Goal: Information Seeking & Learning: Get advice/opinions

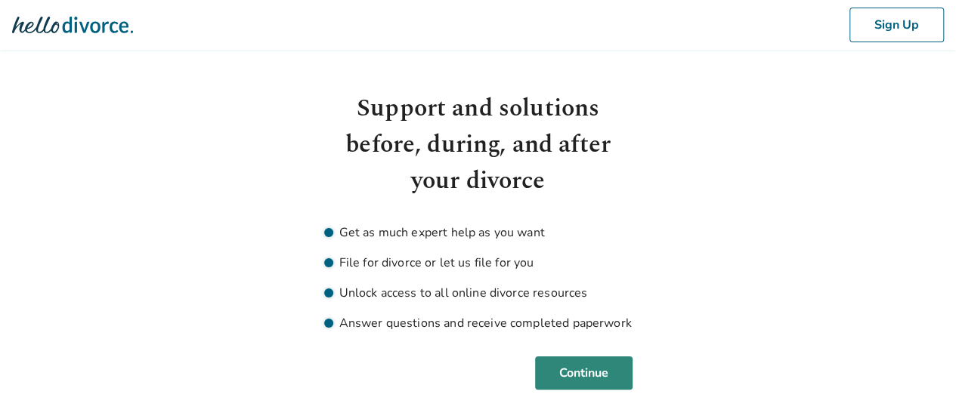
click at [601, 379] on button "Continue" at bounding box center [584, 373] width 98 height 33
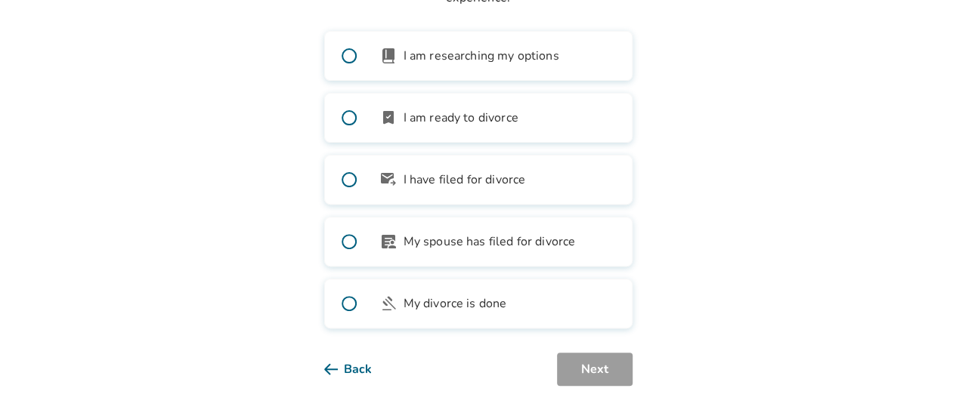
scroll to position [163, 0]
click at [461, 122] on span "I am ready to divorce" at bounding box center [461, 117] width 115 height 18
click at [612, 370] on button "Next" at bounding box center [595, 368] width 76 height 33
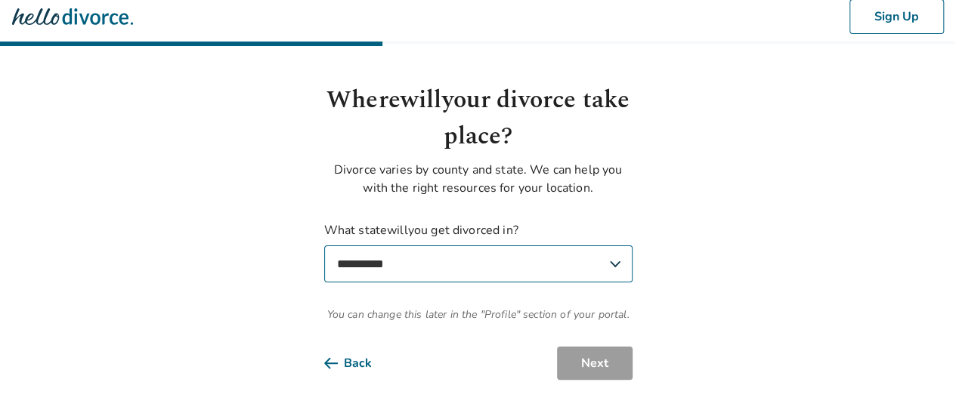
scroll to position [8, 0]
click at [500, 263] on select "**********" at bounding box center [478, 264] width 308 height 37
select select "**"
click at [324, 246] on select "**********" at bounding box center [478, 264] width 308 height 37
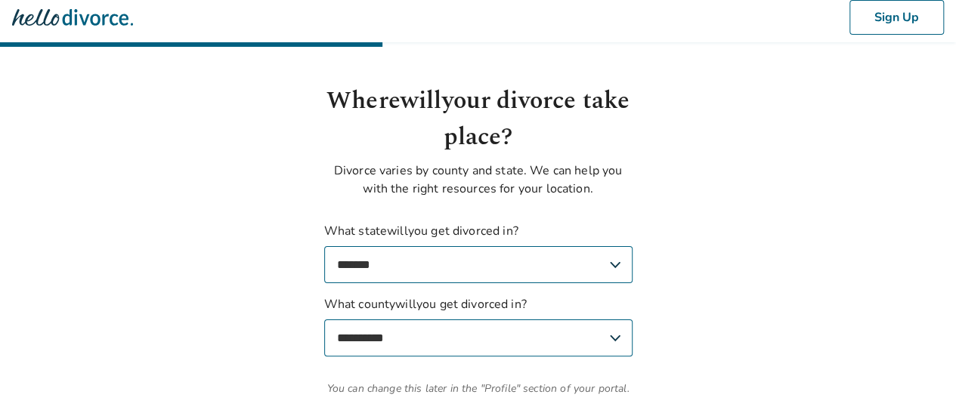
click at [507, 335] on select "**********" at bounding box center [478, 338] width 308 height 37
select select "**********"
click at [324, 320] on select "**********" at bounding box center [478, 338] width 308 height 37
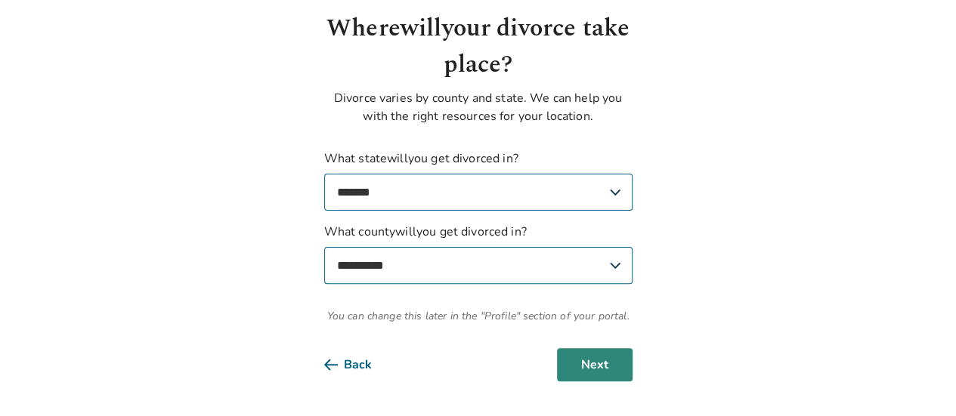
click at [602, 358] on button "Next" at bounding box center [595, 364] width 76 height 33
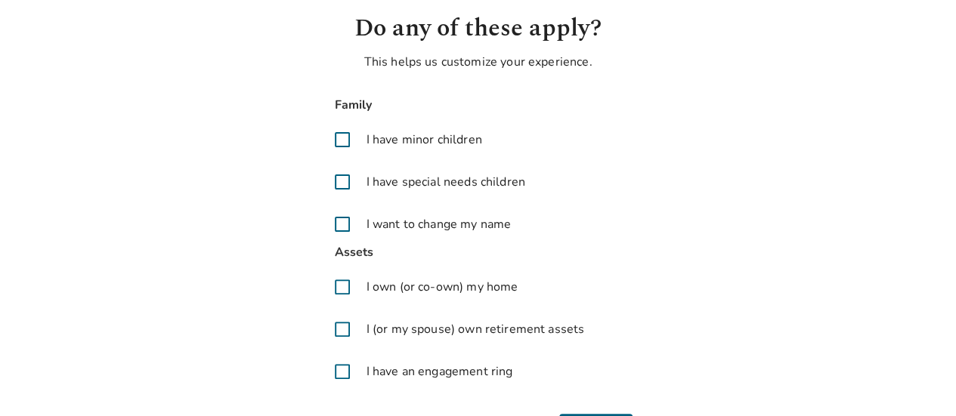
click at [432, 149] on label "I have minor children" at bounding box center [478, 140] width 308 height 36
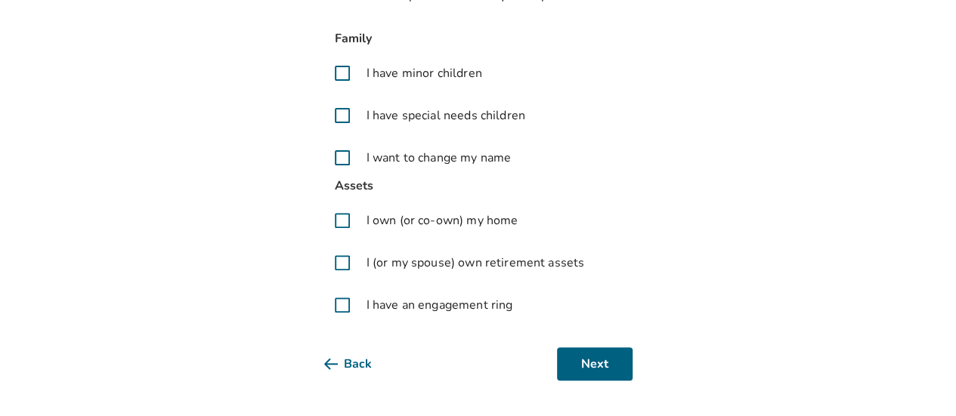
click at [411, 221] on span "I own (or co-own) my home" at bounding box center [443, 221] width 152 height 18
click at [393, 260] on span "I (or my spouse) own retirement assets" at bounding box center [476, 263] width 218 height 18
click at [367, 308] on span "I have an engagement ring" at bounding box center [440, 305] width 147 height 18
click at [605, 364] on button "Next" at bounding box center [595, 364] width 76 height 33
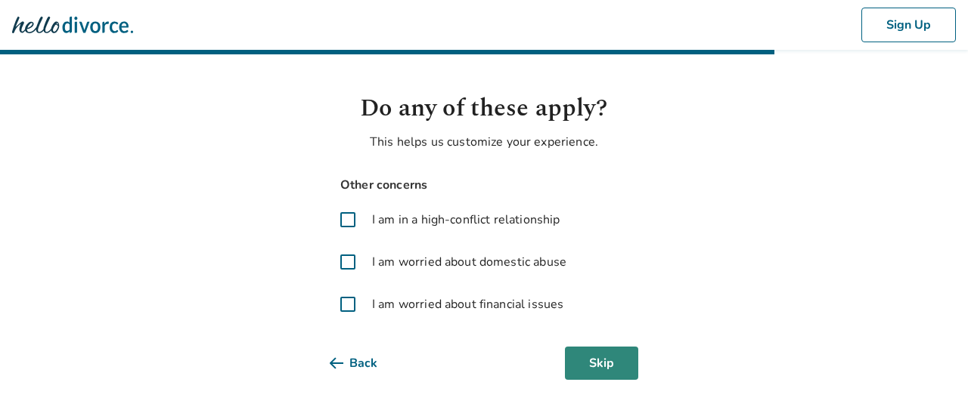
click at [616, 366] on button "Skip" at bounding box center [601, 363] width 73 height 33
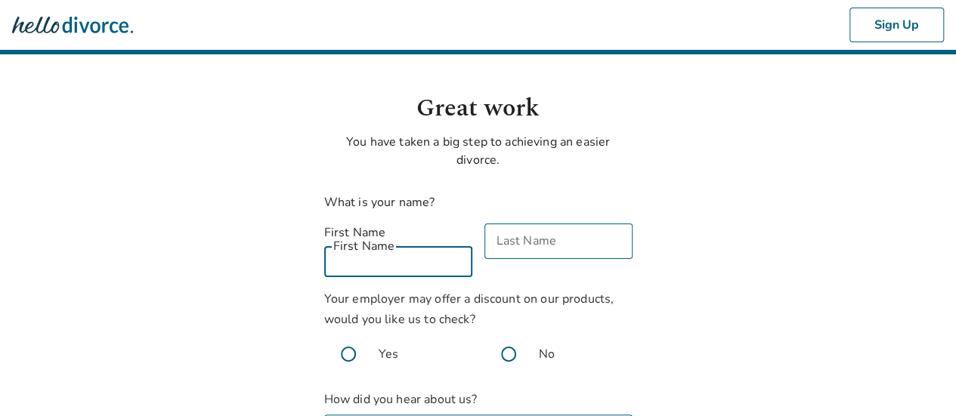
click at [420, 243] on input "First Name" at bounding box center [398, 260] width 148 height 36
type input "*****"
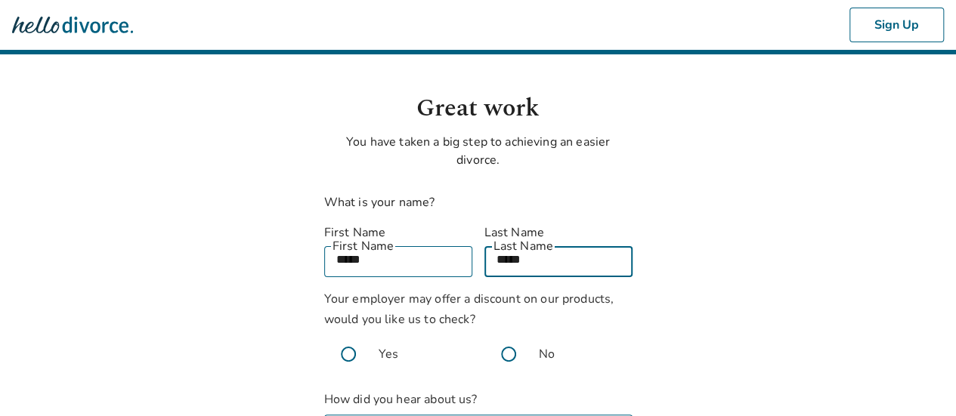
type input "*****"
click at [508, 335] on span at bounding box center [509, 354] width 48 height 48
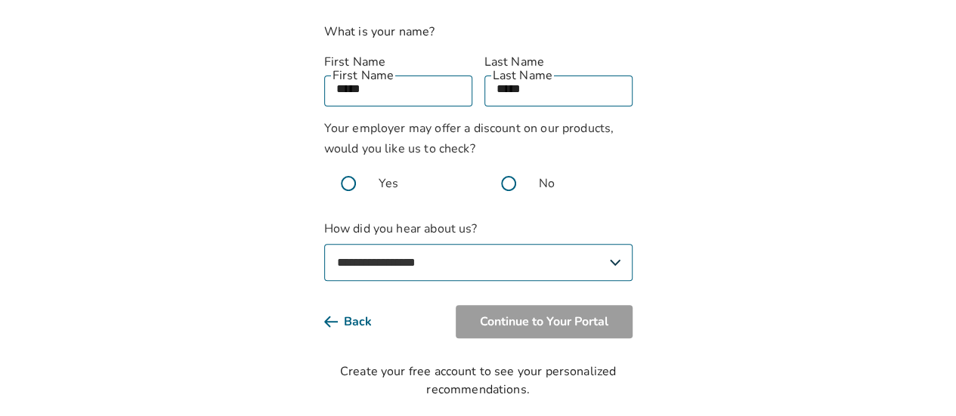
click at [398, 244] on select "**********" at bounding box center [478, 262] width 308 height 37
select select "**********"
click at [324, 244] on select "**********" at bounding box center [478, 262] width 308 height 37
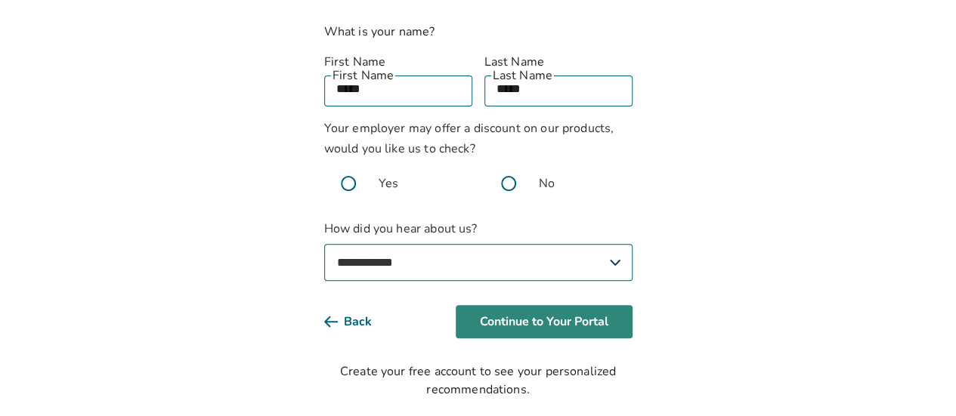
click at [577, 306] on button "Continue to Your Portal" at bounding box center [544, 321] width 177 height 33
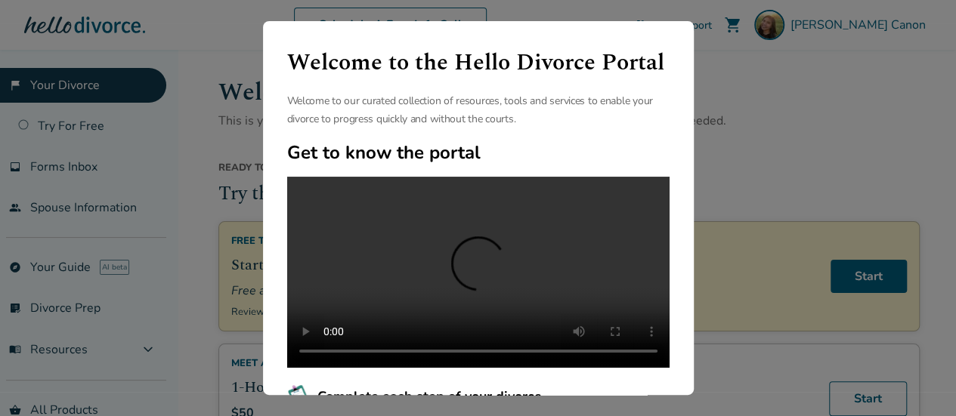
click at [763, 90] on div "Welcome to the Hello Divorce Portal Welcome to our curated collection of resour…" at bounding box center [478, 208] width 956 height 416
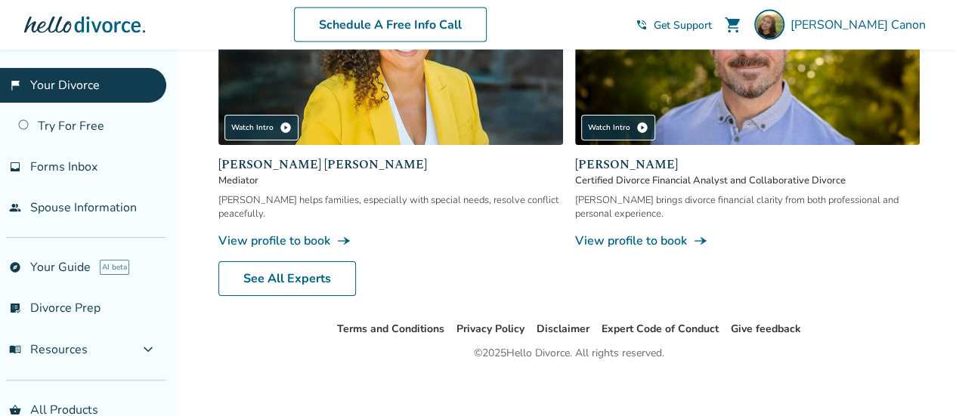
scroll to position [1542, 0]
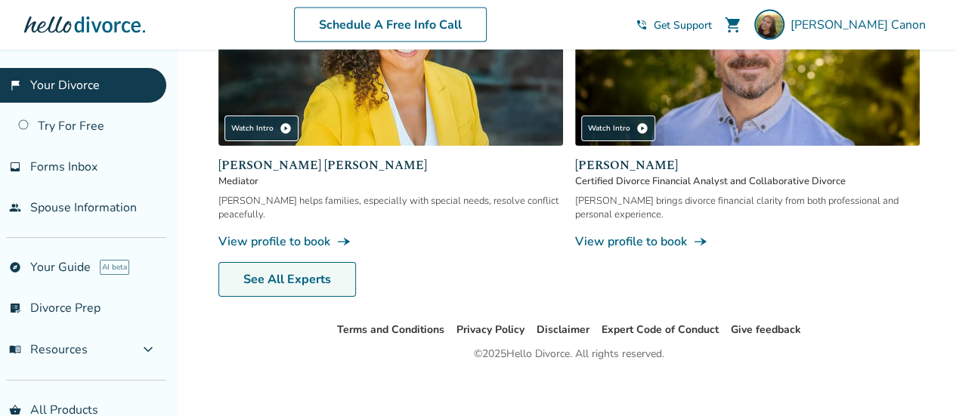
click at [287, 274] on link "See All Experts" at bounding box center [287, 279] width 138 height 35
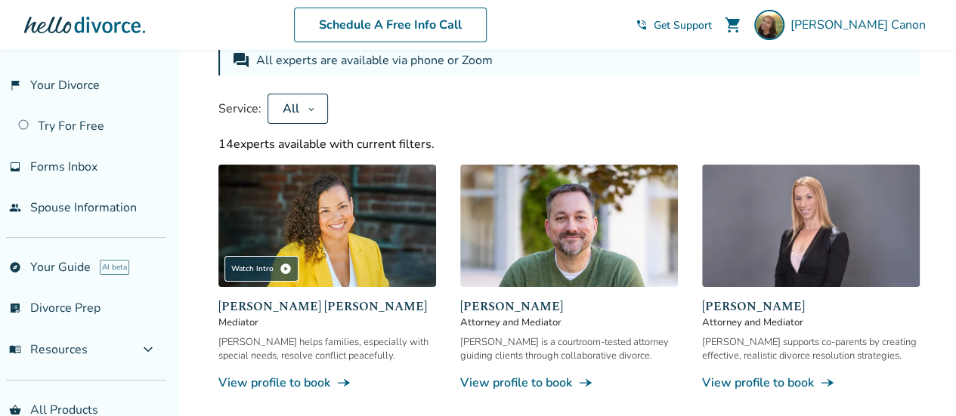
scroll to position [113, 0]
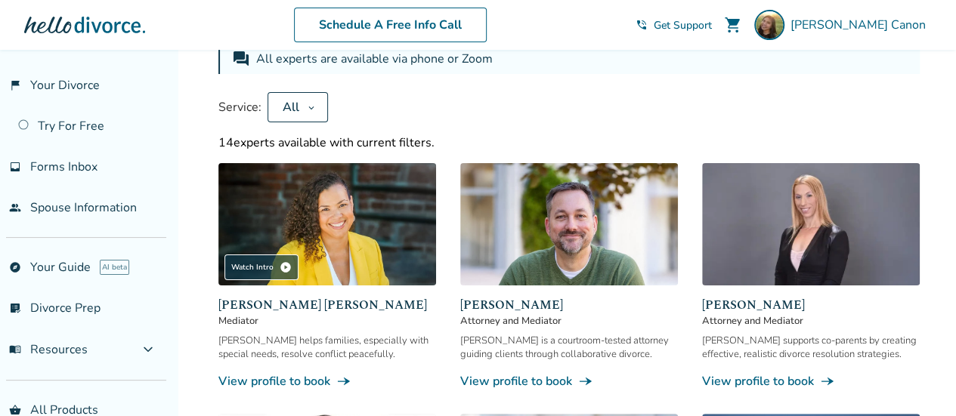
click at [313, 109] on button "All" at bounding box center [298, 107] width 60 height 30
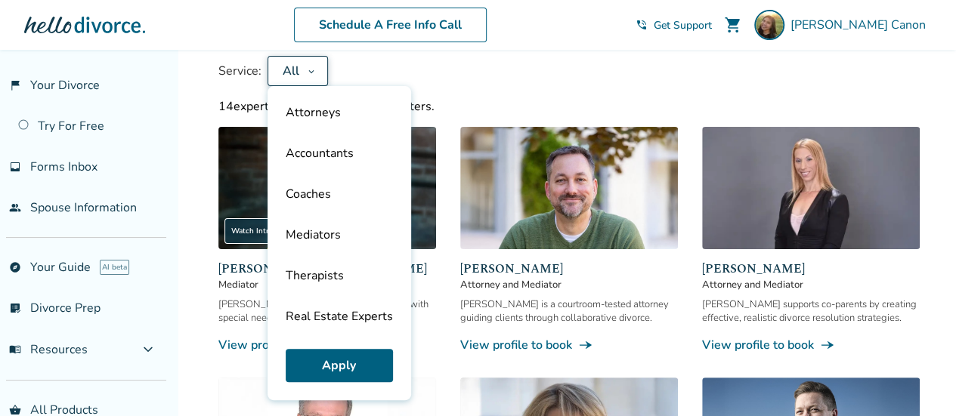
scroll to position [142, 0]
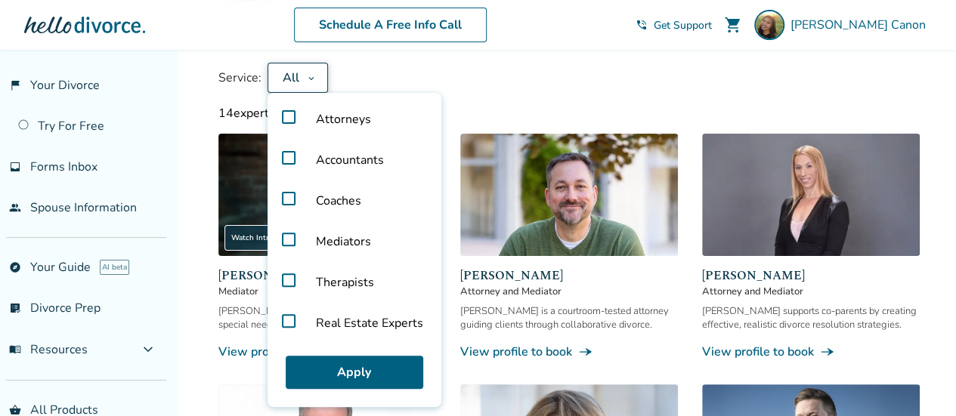
click at [332, 122] on span "Attorneys" at bounding box center [343, 119] width 79 height 41
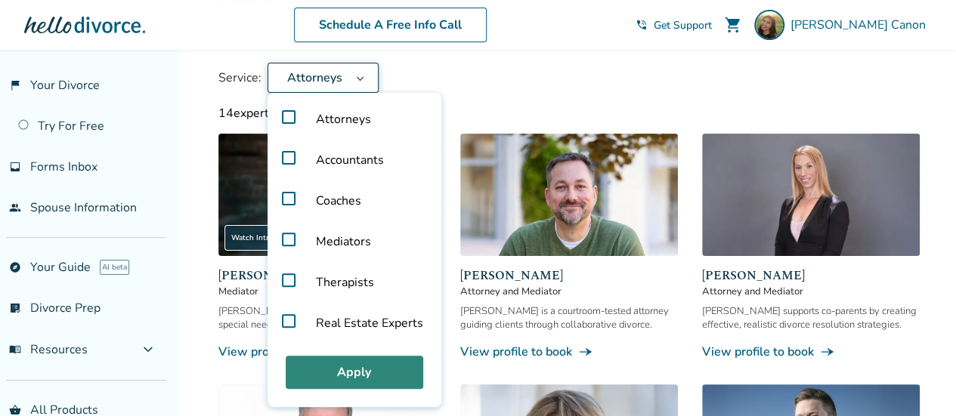
click at [333, 371] on button "Apply" at bounding box center [355, 372] width 138 height 33
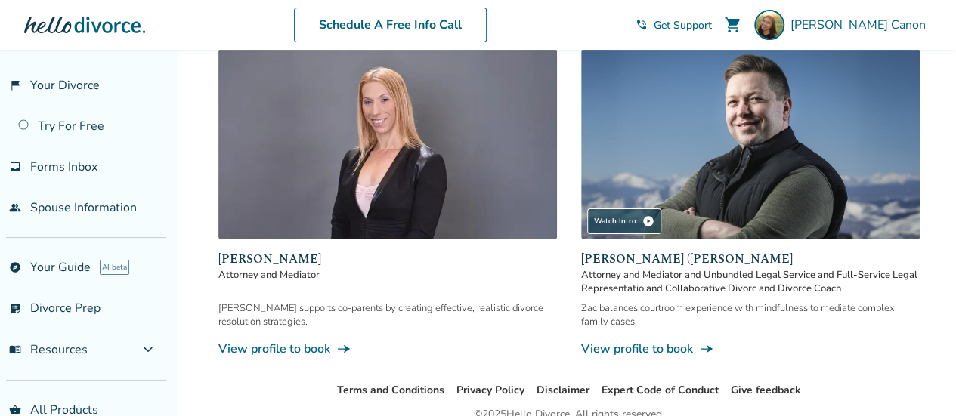
scroll to position [226, 0]
click at [683, 135] on img at bounding box center [750, 145] width 339 height 190
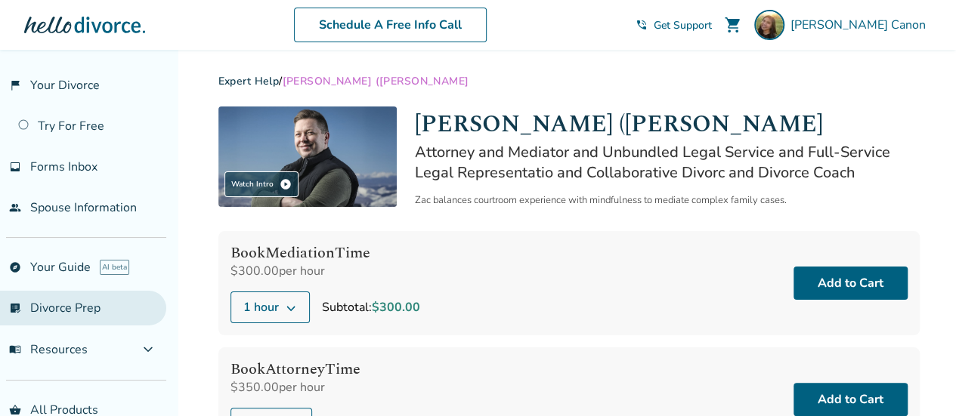
scroll to position [66, 0]
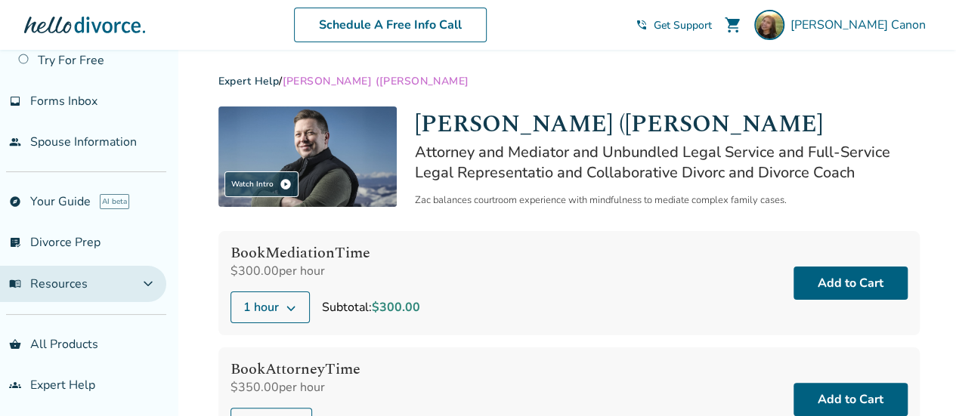
click at [155, 282] on span "expand_more" at bounding box center [148, 284] width 18 height 18
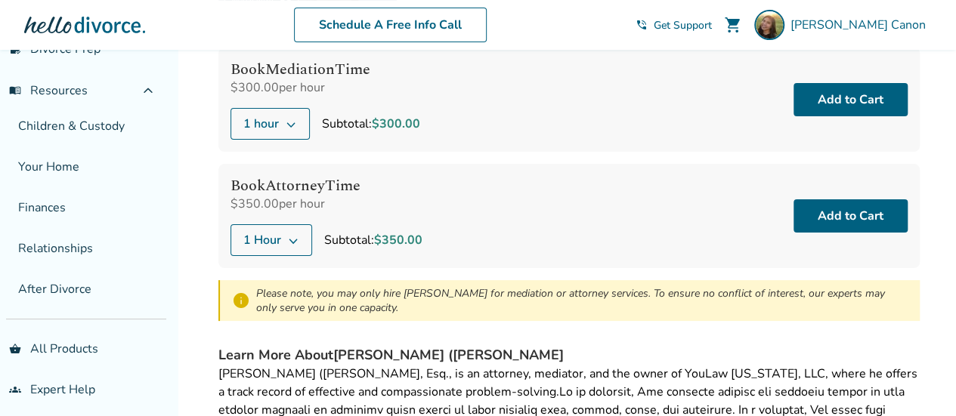
scroll to position [183, 0]
click at [488, 215] on div "Book Attorney Time $350.00 per hour 1 Hour Subtotal: $350.00 Add to Cart" at bounding box center [568, 217] width 701 height 104
click at [293, 241] on icon at bounding box center [293, 241] width 12 height 12
click at [471, 149] on div "Book Mediation Time $300.00 per hour 1 hour Subtotal: $300.00 Add to Cart" at bounding box center [568, 100] width 701 height 104
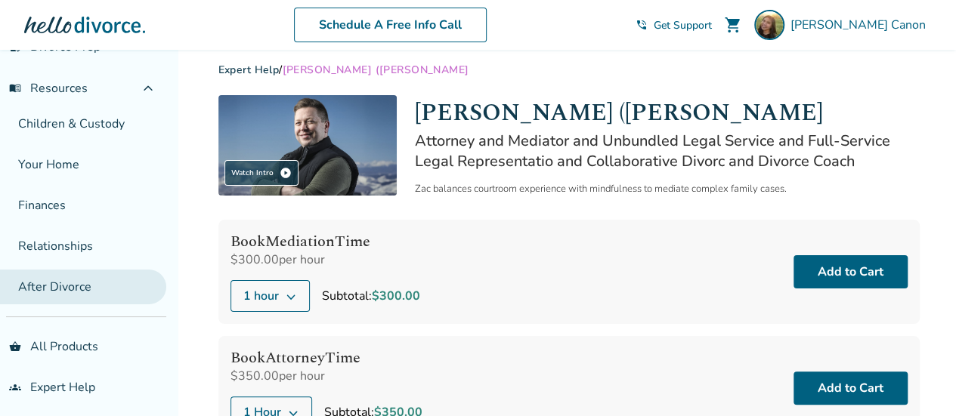
scroll to position [261, 0]
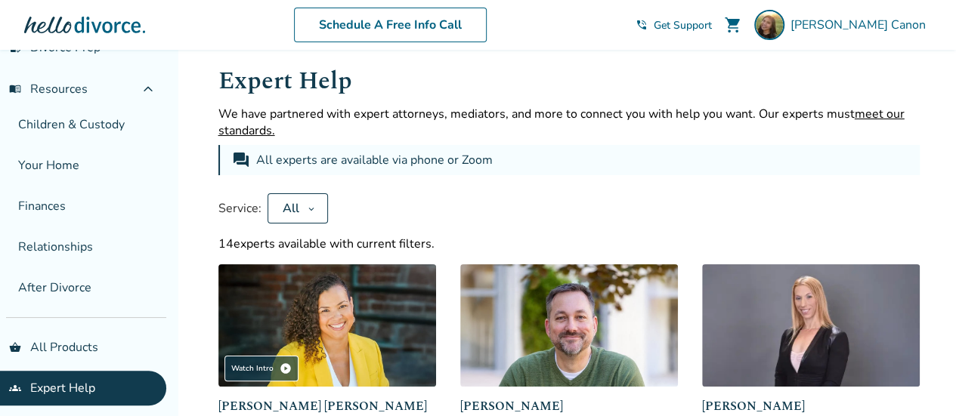
scroll to position [50, 0]
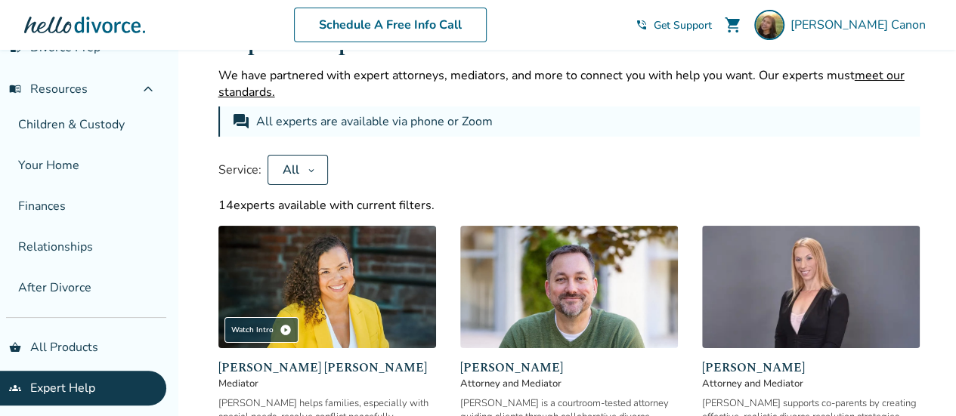
click at [302, 166] on button "All" at bounding box center [298, 170] width 60 height 30
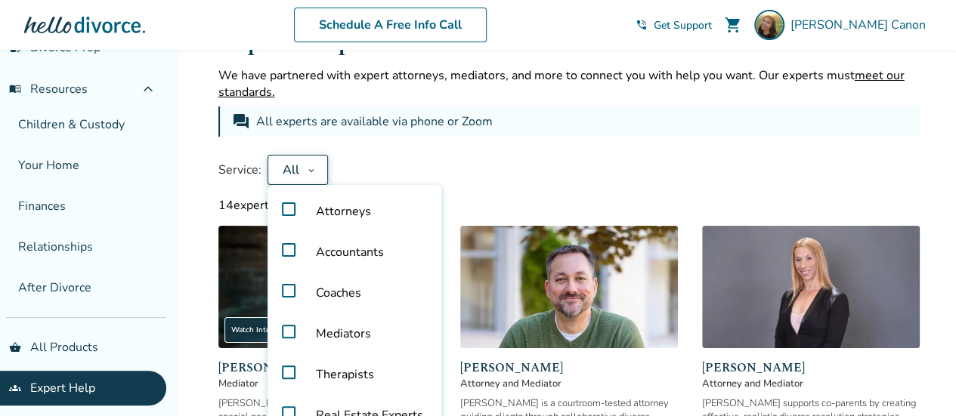
click at [280, 210] on label "Attorneys" at bounding box center [355, 211] width 162 height 41
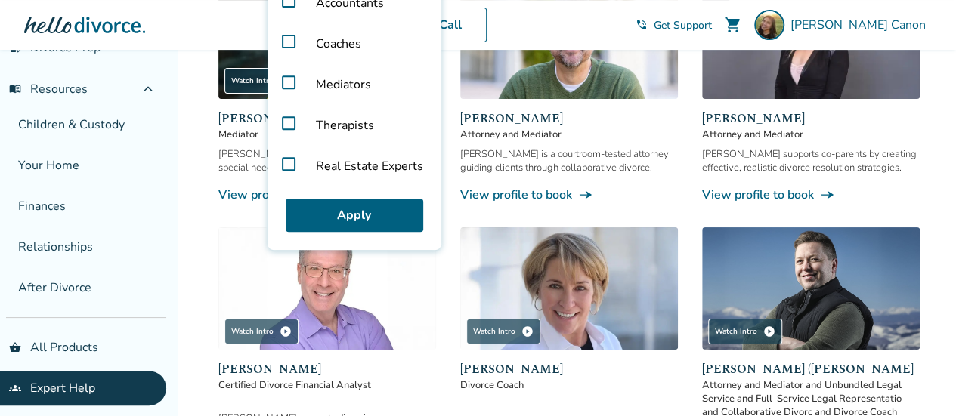
scroll to position [302, 0]
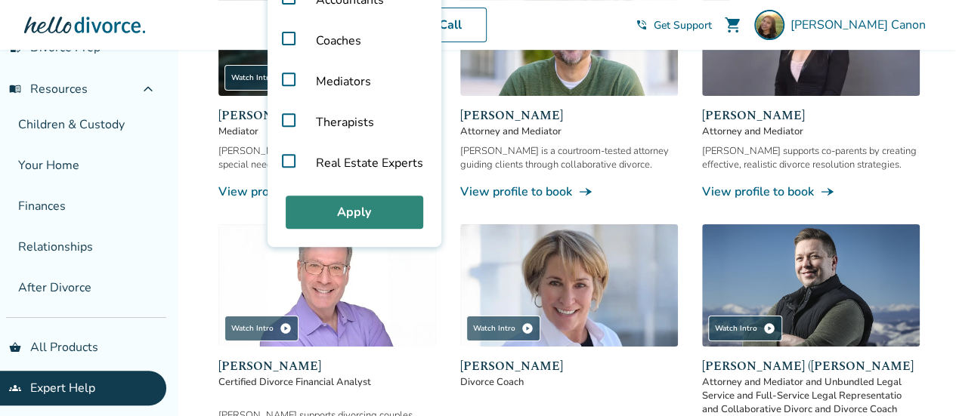
click at [361, 203] on button "Apply" at bounding box center [355, 212] width 138 height 33
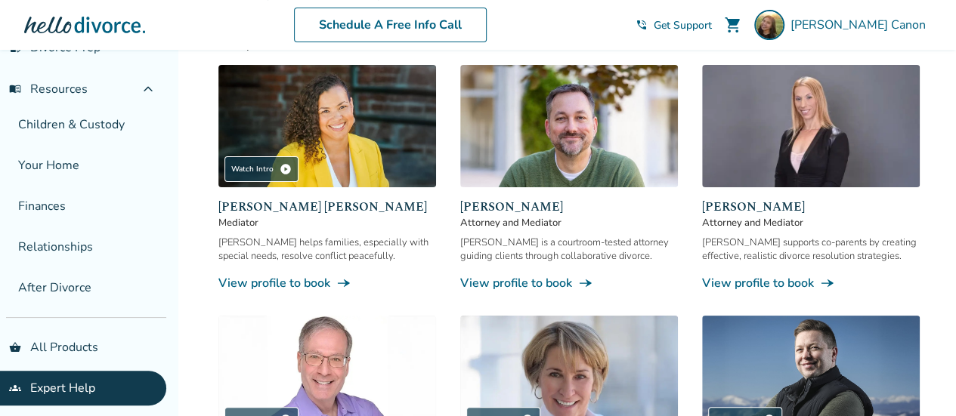
scroll to position [198, 0]
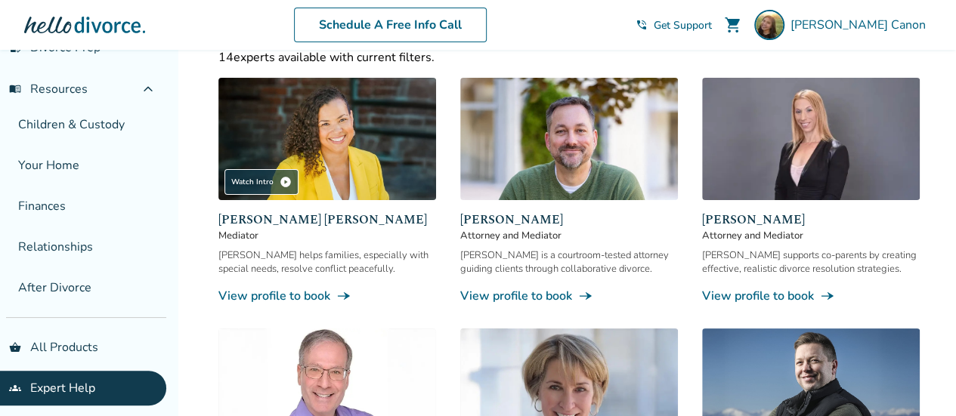
click at [588, 135] on img at bounding box center [569, 139] width 218 height 122
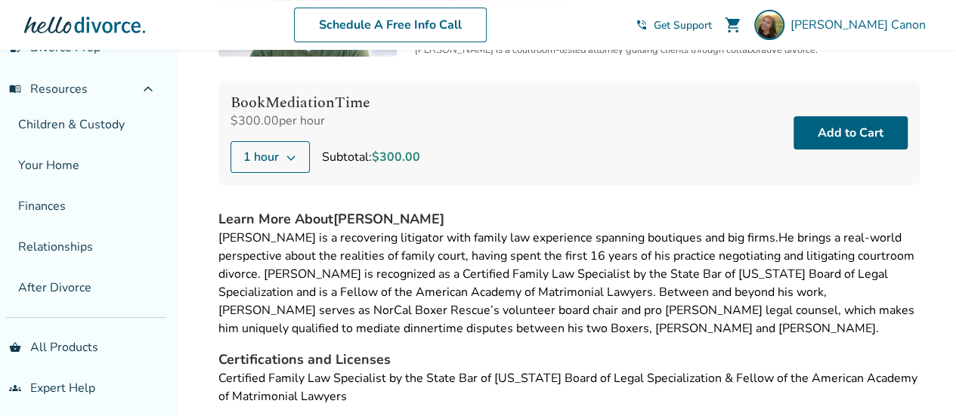
scroll to position [198, 0]
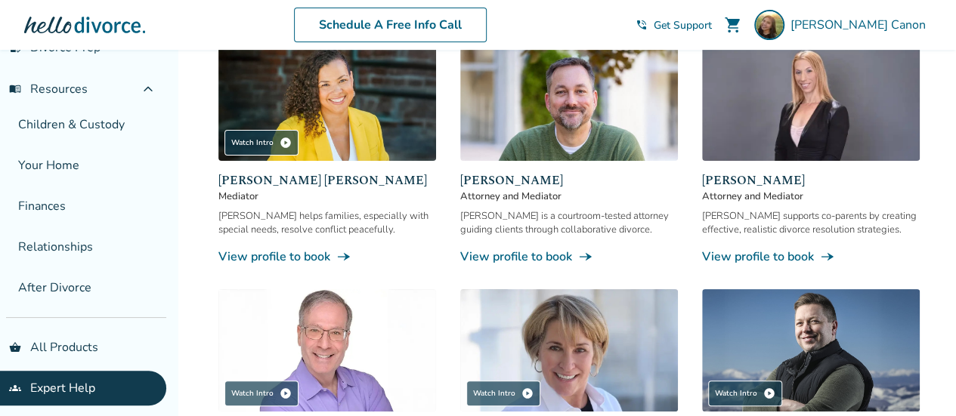
scroll to position [236, 0]
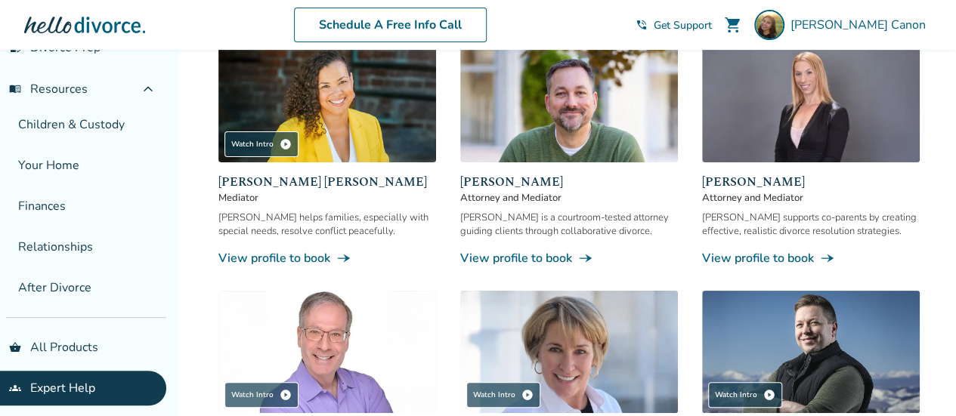
click at [804, 101] on img at bounding box center [811, 101] width 218 height 122
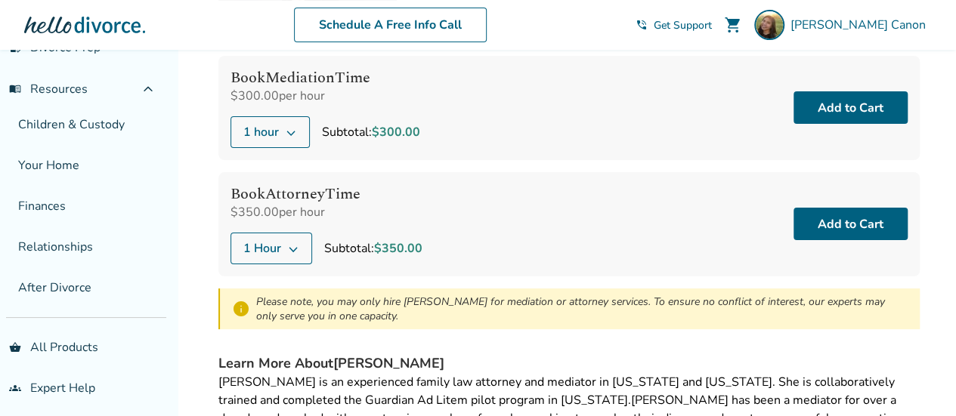
scroll to position [236, 0]
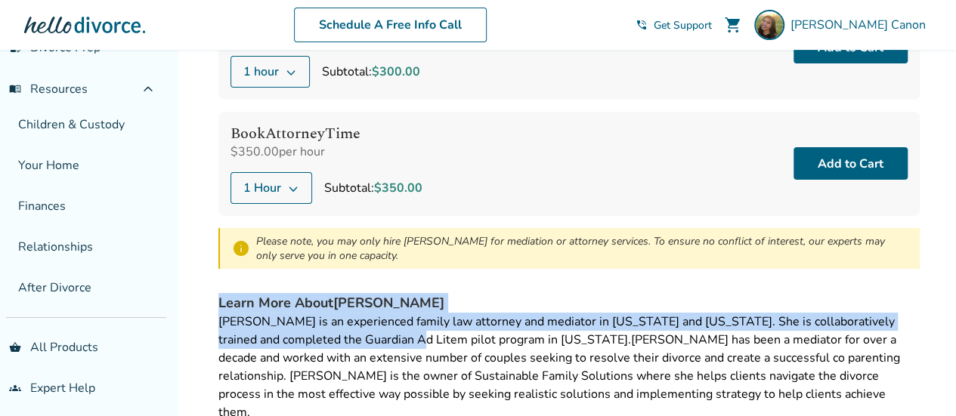
drag, startPoint x: 448, startPoint y: 265, endPoint x: 401, endPoint y: 341, distance: 89.3
click at [401, 341] on div "[PERSON_NAME] Attorney and Mediator [PERSON_NAME] supports co-parents by creati…" at bounding box center [568, 146] width 701 height 551
click at [401, 341] on span "[PERSON_NAME] is an experienced family law attorney and mediator in [US_STATE] …" at bounding box center [556, 331] width 677 height 35
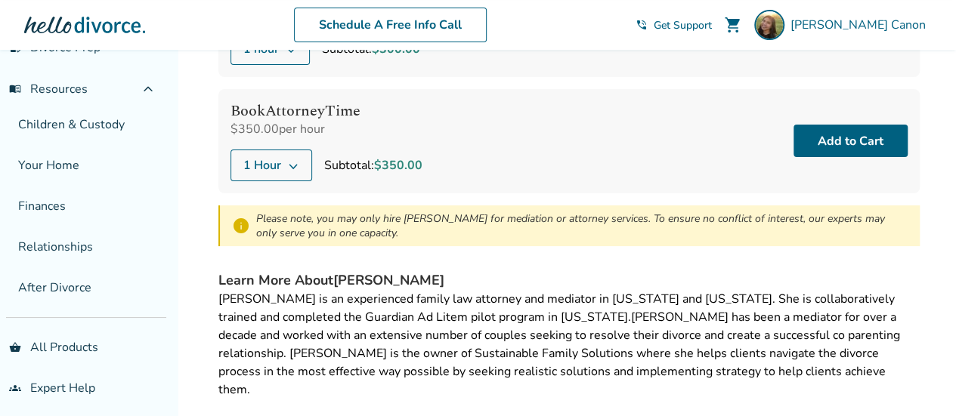
scroll to position [260, 0]
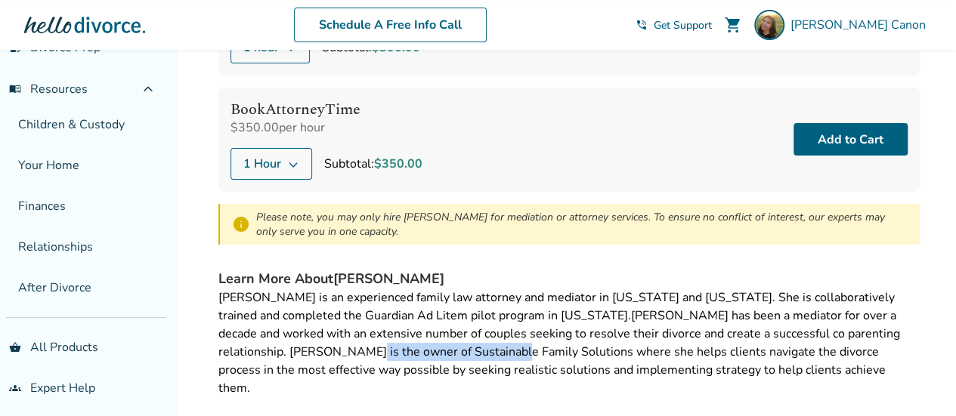
drag, startPoint x: 385, startPoint y: 345, endPoint x: 234, endPoint y: 343, distance: 150.4
click at [234, 343] on div "[PERSON_NAME] is an experienced family law attorney and mediator in [US_STATE] …" at bounding box center [568, 343] width 701 height 109
copy div "Sustainable Family Solution"
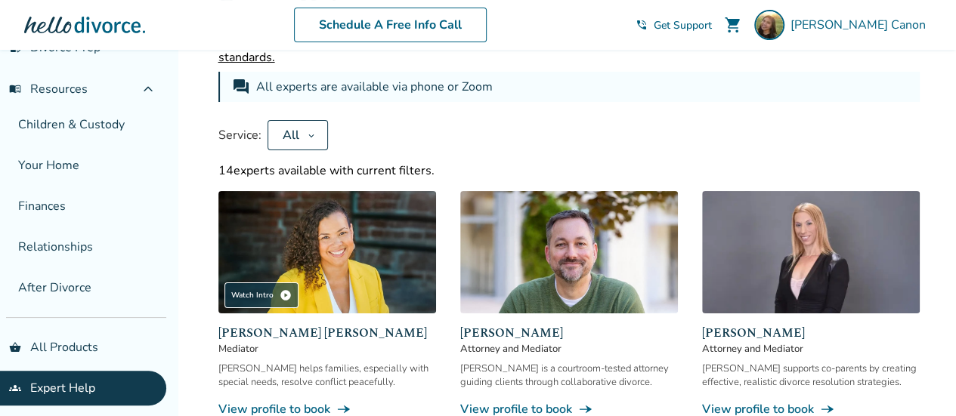
scroll to position [85, 0]
click at [298, 146] on button "All" at bounding box center [298, 135] width 60 height 30
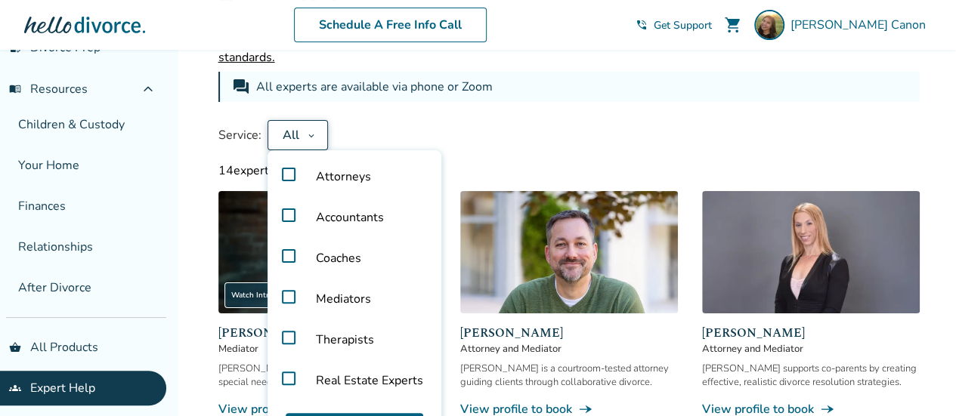
click at [304, 175] on span "Attorneys" at bounding box center [343, 176] width 79 height 41
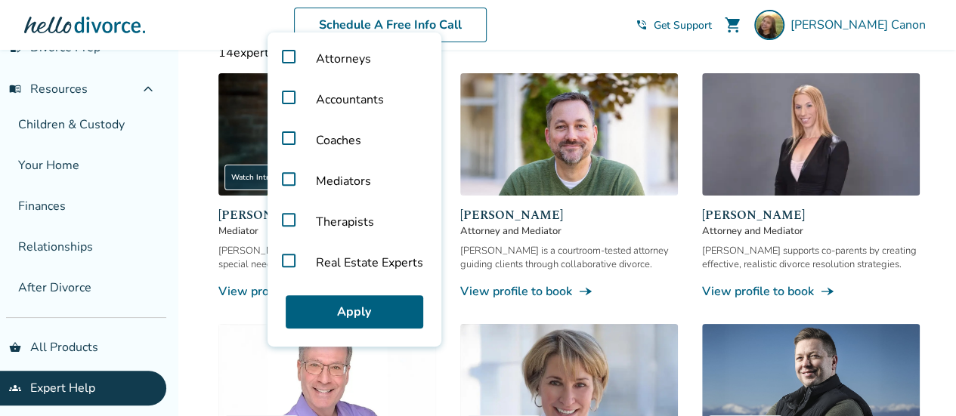
scroll to position [204, 0]
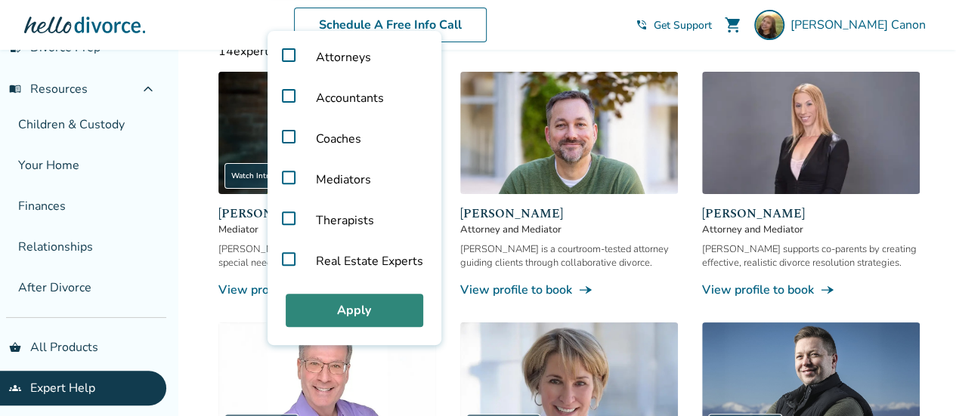
click at [327, 302] on button "Apply" at bounding box center [355, 310] width 138 height 33
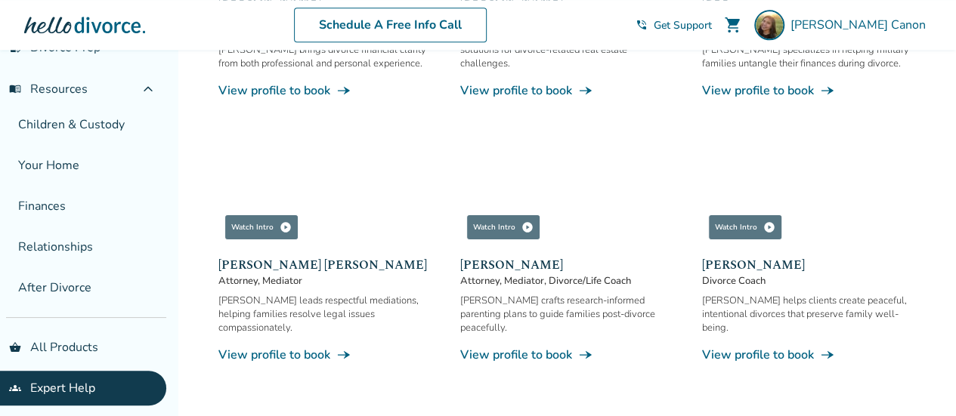
scroll to position [945, 0]
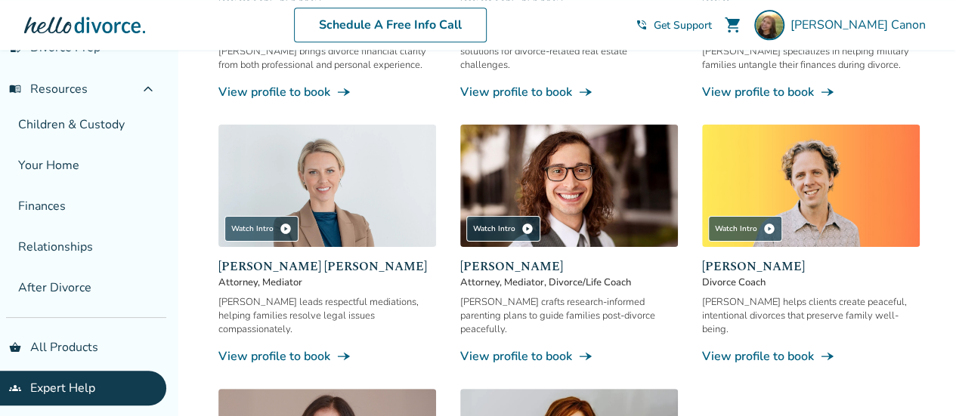
click at [389, 187] on img at bounding box center [327, 186] width 218 height 122
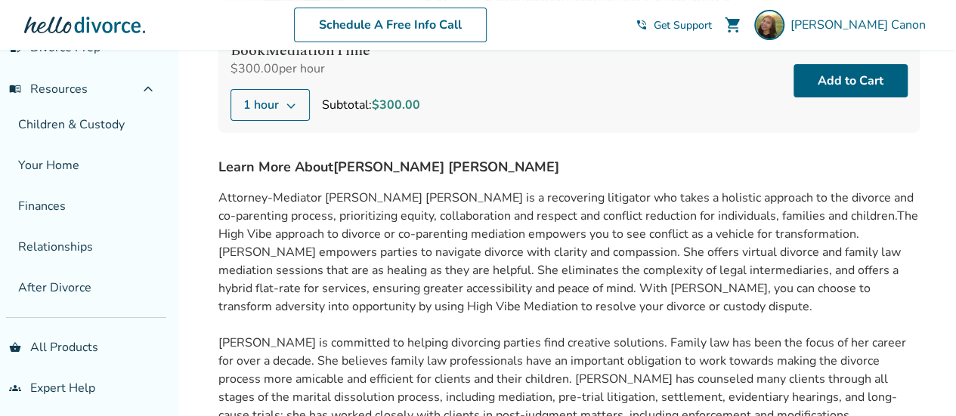
scroll to position [203, 0]
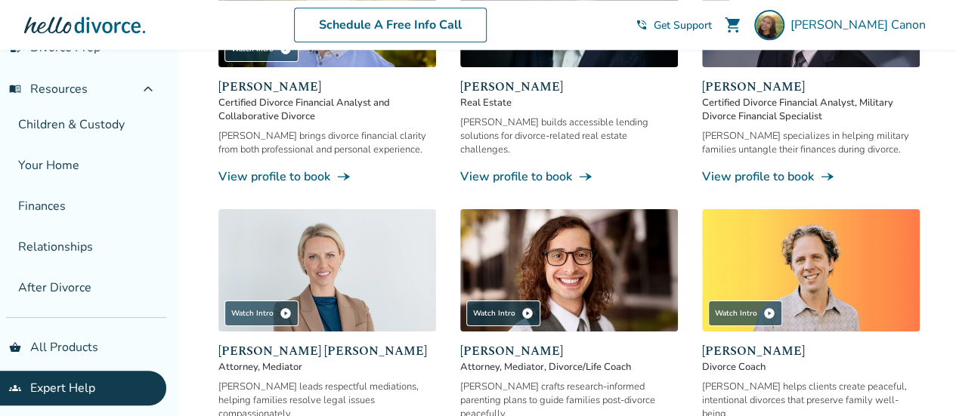
scroll to position [862, 0]
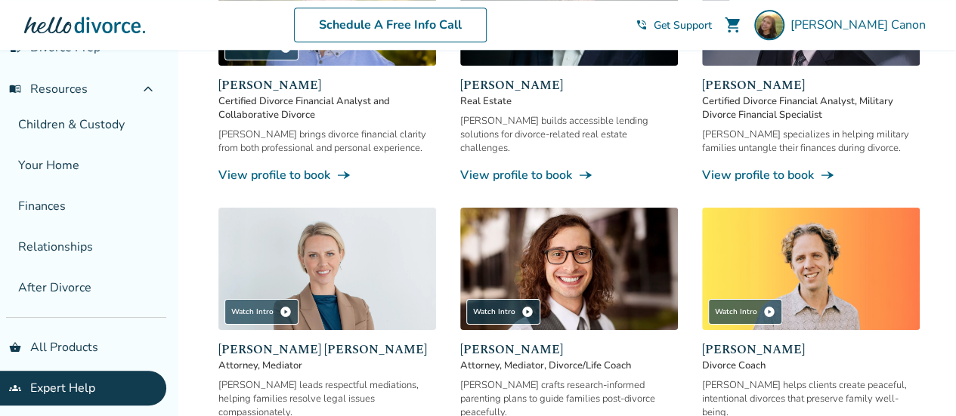
click at [545, 254] on img at bounding box center [569, 269] width 218 height 122
